Goal: Task Accomplishment & Management: Use online tool/utility

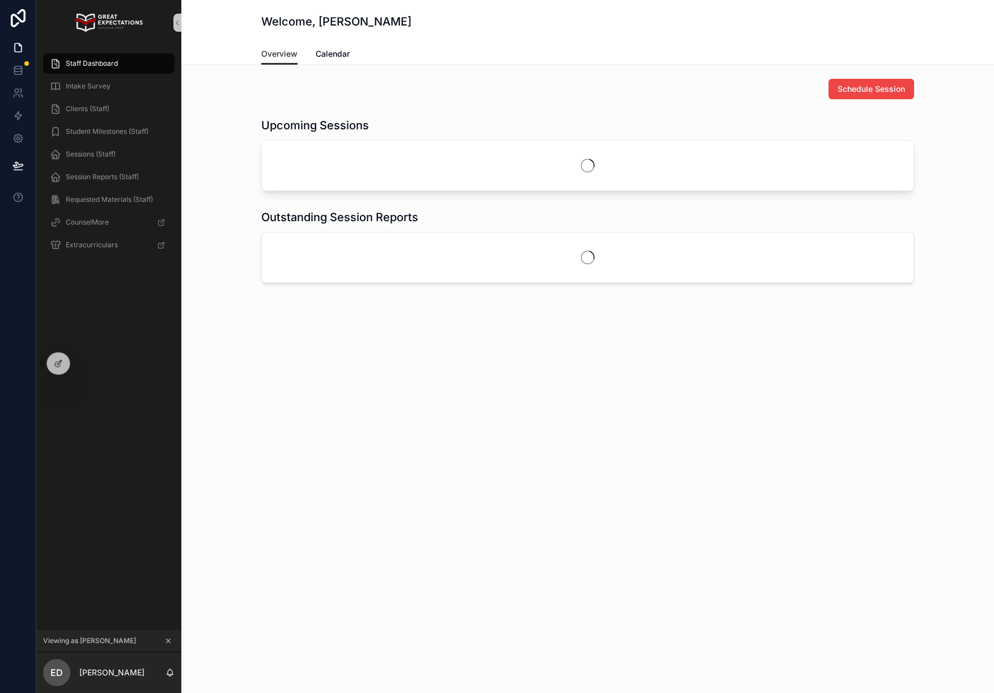
click at [167, 643] on icon "scrollable content" at bounding box center [168, 640] width 8 height 8
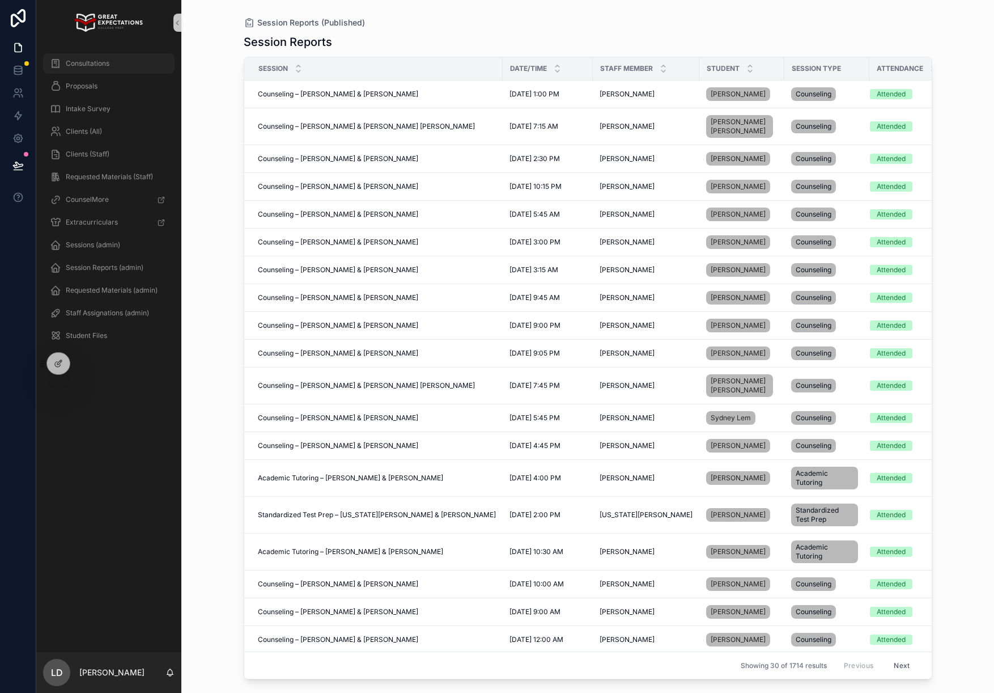
click at [94, 59] on span "Consultations" at bounding box center [88, 63] width 44 height 9
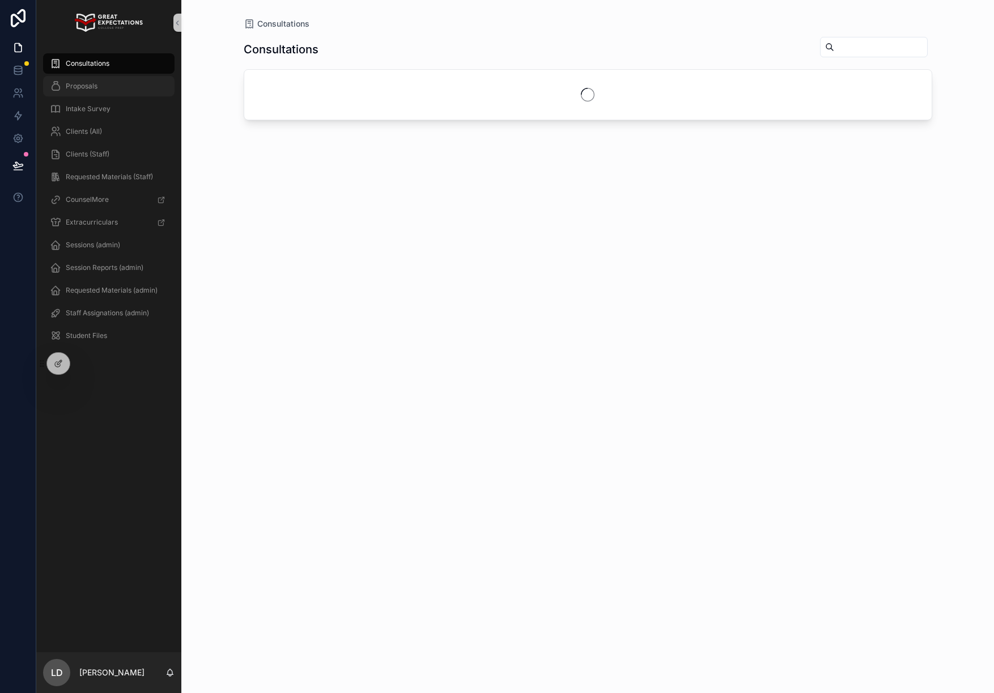
click at [88, 84] on span "Proposals" at bounding box center [82, 86] width 32 height 9
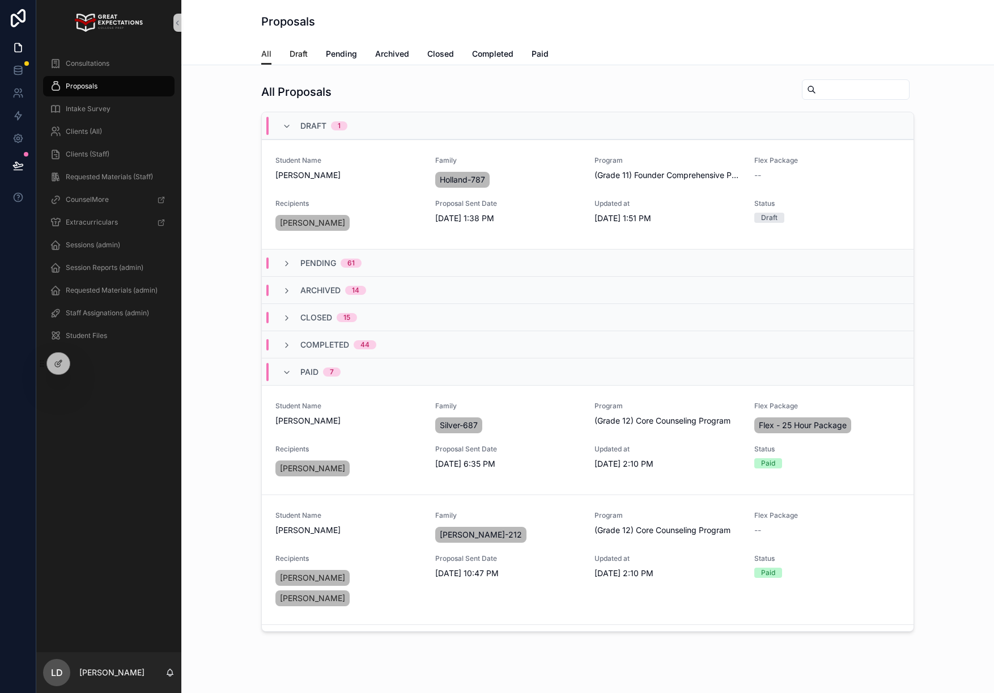
click at [302, 58] on span "Draft" at bounding box center [299, 53] width 18 height 11
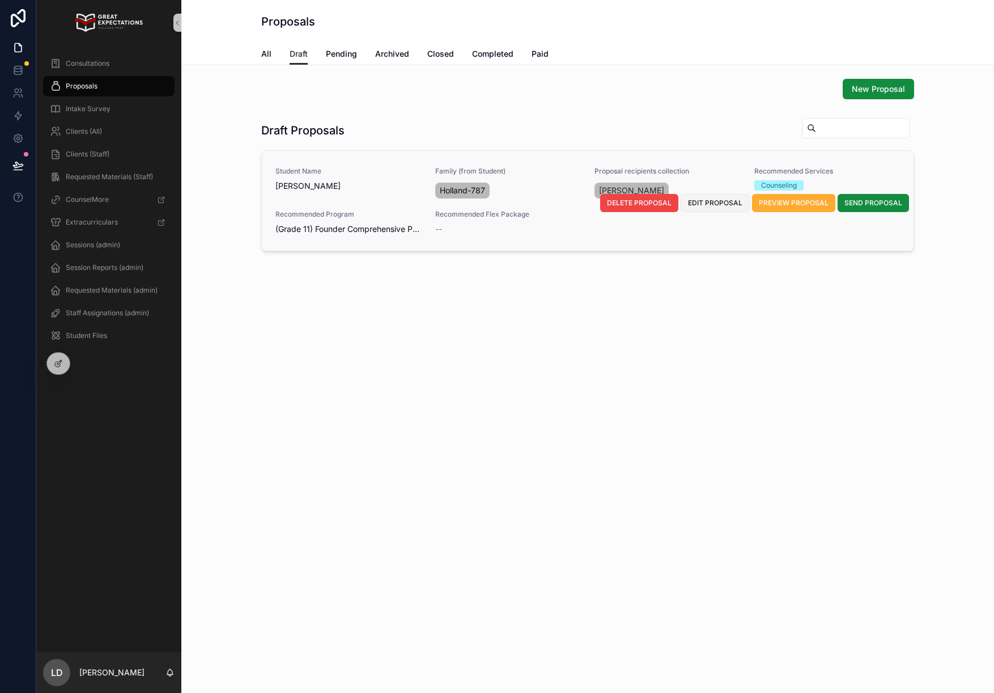
click at [718, 204] on span "EDIT PROPOSAL" at bounding box center [715, 202] width 54 height 9
